Goal: Task Accomplishment & Management: Use online tool/utility

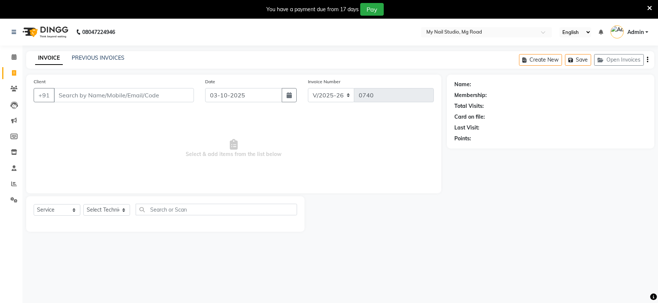
select select "6915"
select select "service"
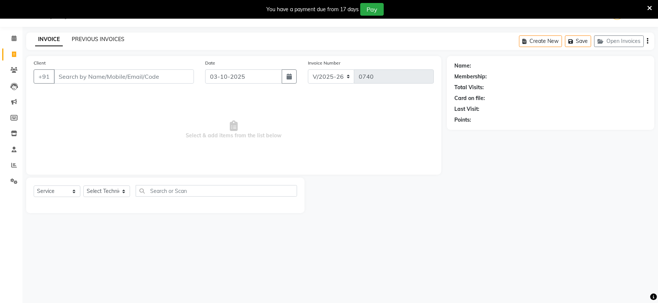
click at [109, 40] on link "PREVIOUS INVOICES" at bounding box center [98, 39] width 53 height 7
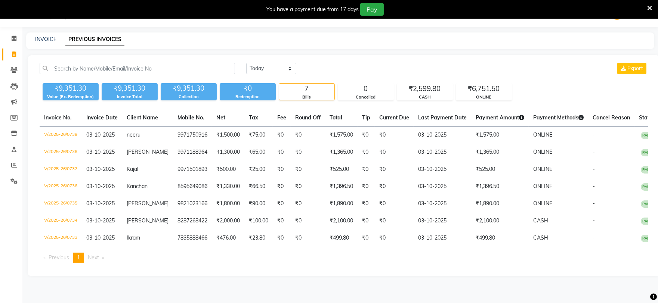
click at [39, 44] on div "INVOICE PREVIOUS INVOICES" at bounding box center [340, 40] width 628 height 17
click at [39, 38] on link "INVOICE" at bounding box center [45, 39] width 21 height 7
select select "service"
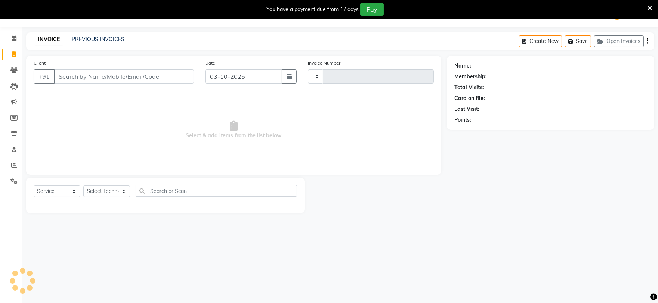
type input "0740"
select select "6915"
